Goal: Task Accomplishment & Management: Complete application form

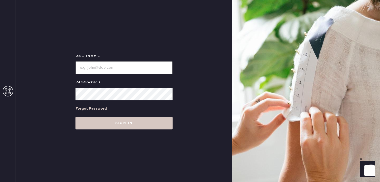
click at [139, 63] on input "loginName" at bounding box center [123, 67] width 97 height 13
type input "reformationsantamonica"
click at [75, 117] on button "Sign in" at bounding box center [123, 123] width 97 height 13
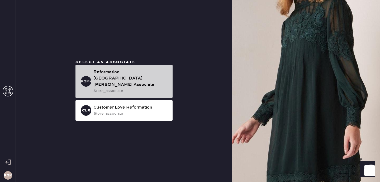
click at [134, 77] on div "Reformation [GEOGRAPHIC_DATA][PERSON_NAME] Associate" at bounding box center [130, 78] width 75 height 19
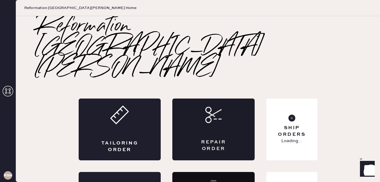
click at [216, 98] on div "Repair Order" at bounding box center [213, 129] width 82 height 62
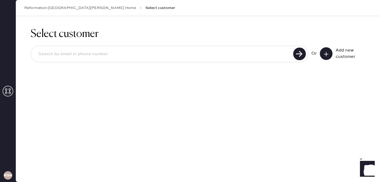
click at [328, 55] on icon at bounding box center [325, 53] width 5 height 5
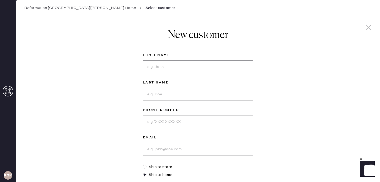
click at [206, 69] on input at bounding box center [198, 66] width 110 height 13
type input "[PERSON_NAME]"
type input "5167083082"
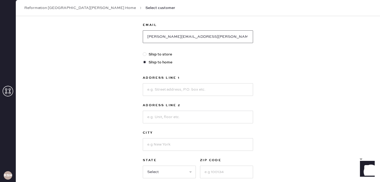
scroll to position [115, 0]
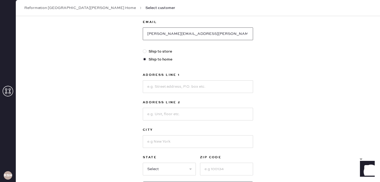
type input "[PERSON_NAME][EMAIL_ADDRESS][PERSON_NAME][DOMAIN_NAME]"
click at [169, 93] on input at bounding box center [198, 86] width 110 height 13
type input "[STREET_ADDRESS]"
type input "Apt A"
type input "[GEOGRAPHIC_DATA]"
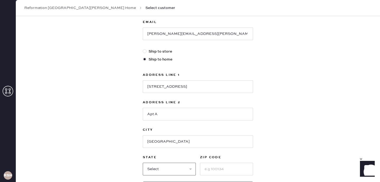
select select "CA"
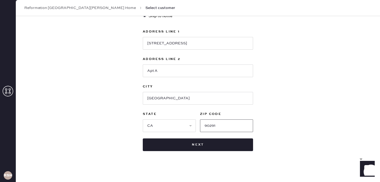
scroll to position [161, 0]
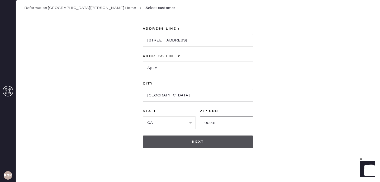
type input "90291"
click at [176, 147] on button "Next" at bounding box center [198, 141] width 110 height 13
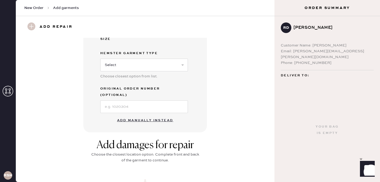
scroll to position [151, 0]
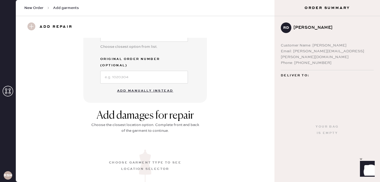
click at [149, 85] on button "Add manually instead" at bounding box center [145, 90] width 62 height 11
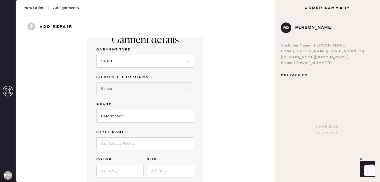
scroll to position [0, 0]
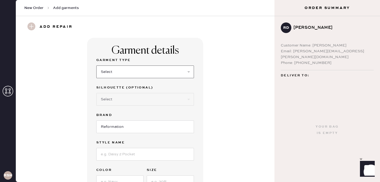
click at [149, 67] on select "Select Basic Skirt Jeans Leggings Pants Shorts Basic Sleeved Dress Basic Sleeve…" at bounding box center [145, 71] width 98 height 13
select select "8"
click at [128, 100] on select "Select Maxi Dress Midi Dress Mini Dress Other" at bounding box center [145, 99] width 98 height 13
select select "27"
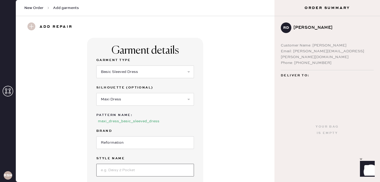
click at [129, 170] on input at bounding box center [145, 169] width 98 height 13
click at [110, 170] on input at bounding box center [145, 169] width 98 height 13
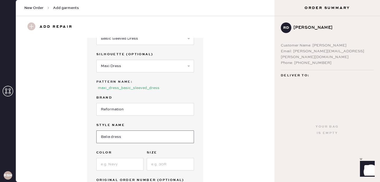
scroll to position [91, 0]
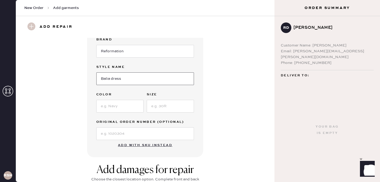
type input "Balia dress"
click at [130, 107] on input at bounding box center [119, 106] width 47 height 13
type input "white"
click at [179, 107] on input at bounding box center [170, 106] width 47 height 13
type input "0"
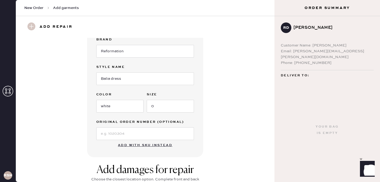
click at [221, 92] on div "Garment details Garment Type Select Basic Skirt Jeans Leggings Pants Shorts Bas…" at bounding box center [144, 51] width 239 height 210
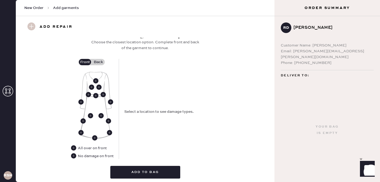
scroll to position [229, 0]
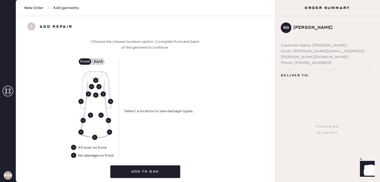
click at [93, 155] on div "No damage on front" at bounding box center [96, 155] width 36 height 6
click at [75, 155] on use at bounding box center [73, 154] width 5 height 5
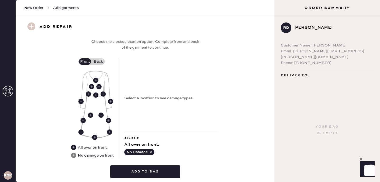
click at [97, 61] on label "Back" at bounding box center [98, 61] width 13 height 6
click at [98, 61] on input "Back" at bounding box center [98, 61] width 0 height 0
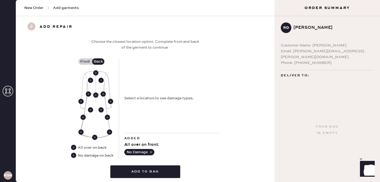
click at [102, 79] on use at bounding box center [100, 80] width 5 height 5
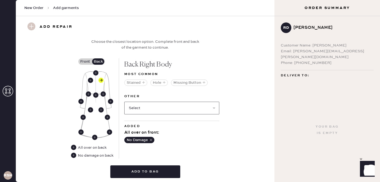
click at [148, 111] on select "Select Broken / Ripped Hem Broken Beads Broken Belt Loop Broken Button Broken C…" at bounding box center [171, 108] width 95 height 13
select select "1645"
select select
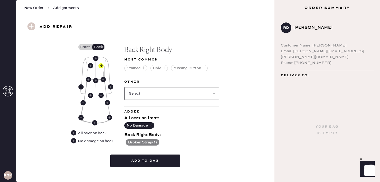
scroll to position [251, 0]
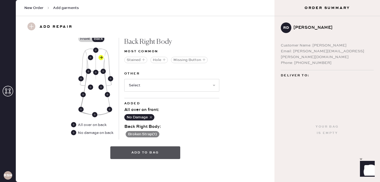
click at [156, 154] on button "Add to bag" at bounding box center [145, 152] width 70 height 13
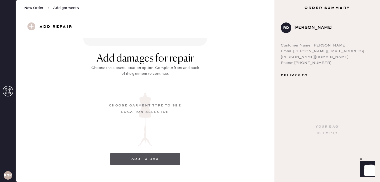
scroll to position [78, 0]
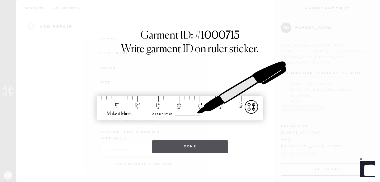
click at [189, 147] on button "Done" at bounding box center [190, 146] width 76 height 13
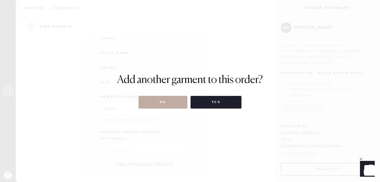
click at [178, 103] on button "No" at bounding box center [162, 102] width 49 height 13
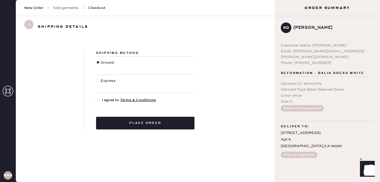
click at [100, 99] on div at bounding box center [99, 100] width 6 height 6
click at [96, 97] on input "I agree to Terms & Conditions" at bounding box center [96, 97] width 0 height 0
checkbox input "true"
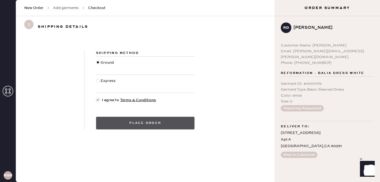
click at [116, 120] on button "Place order" at bounding box center [145, 123] width 98 height 13
